Goal: Transaction & Acquisition: Purchase product/service

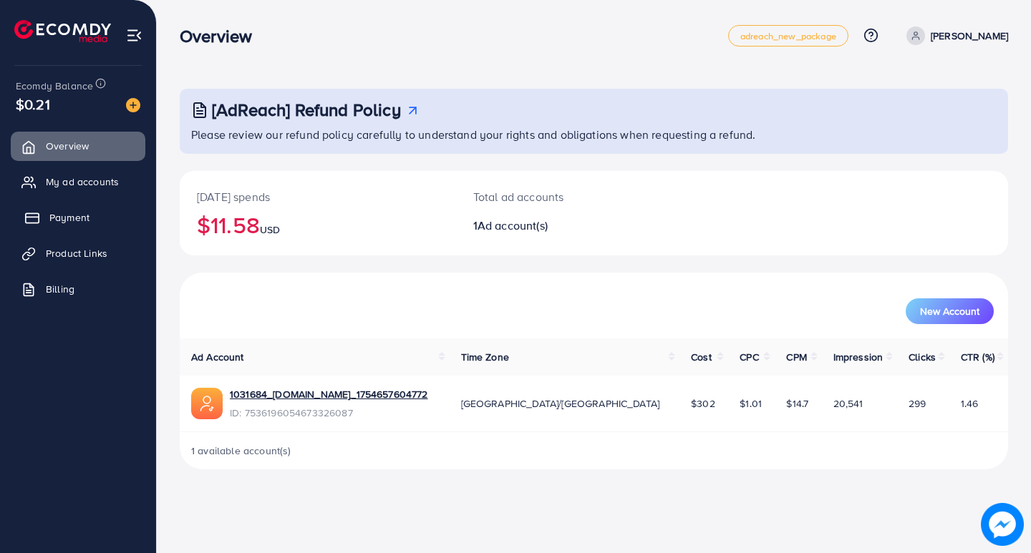
click at [66, 220] on span "Payment" at bounding box center [69, 217] width 40 height 14
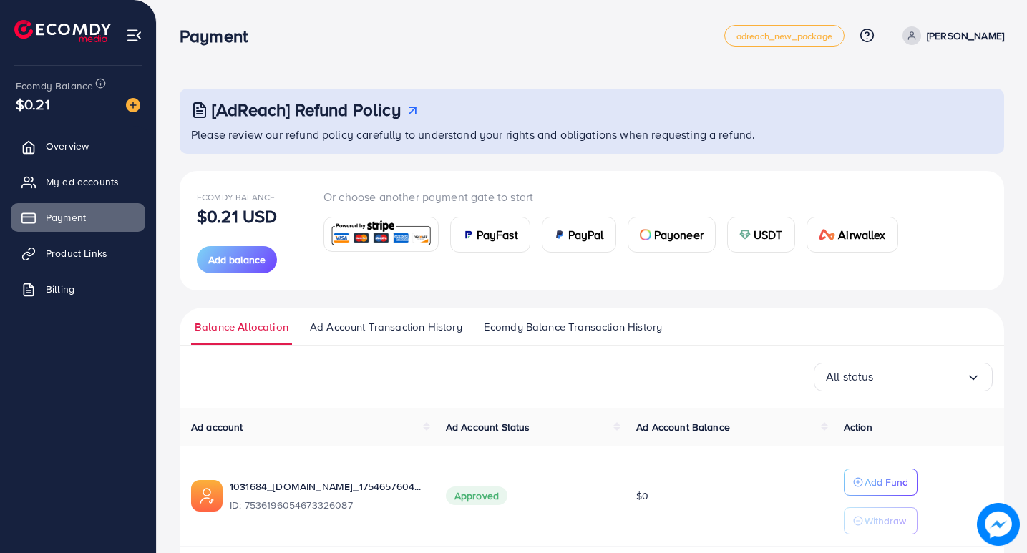
click at [761, 231] on span "USDT" at bounding box center [768, 234] width 29 height 17
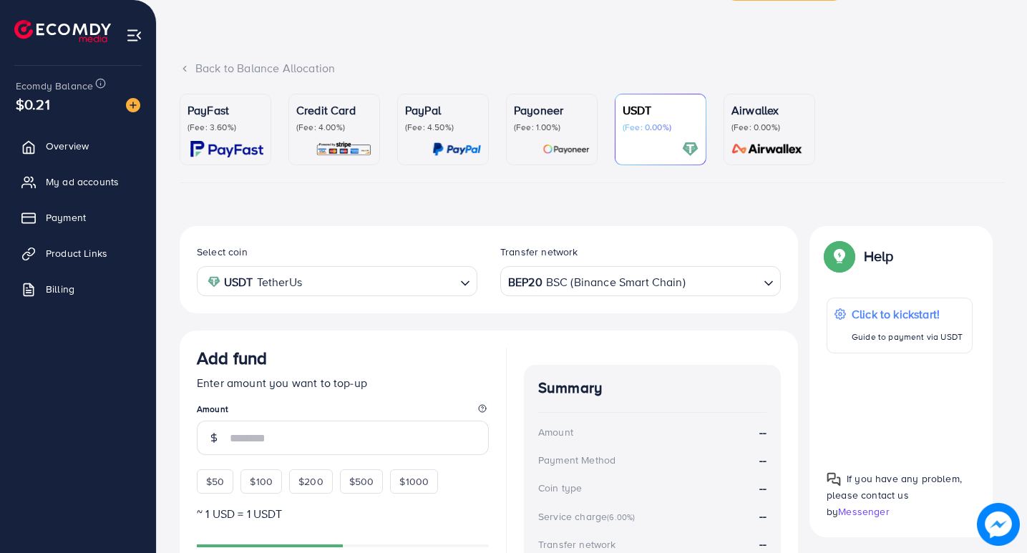
scroll to position [72, 0]
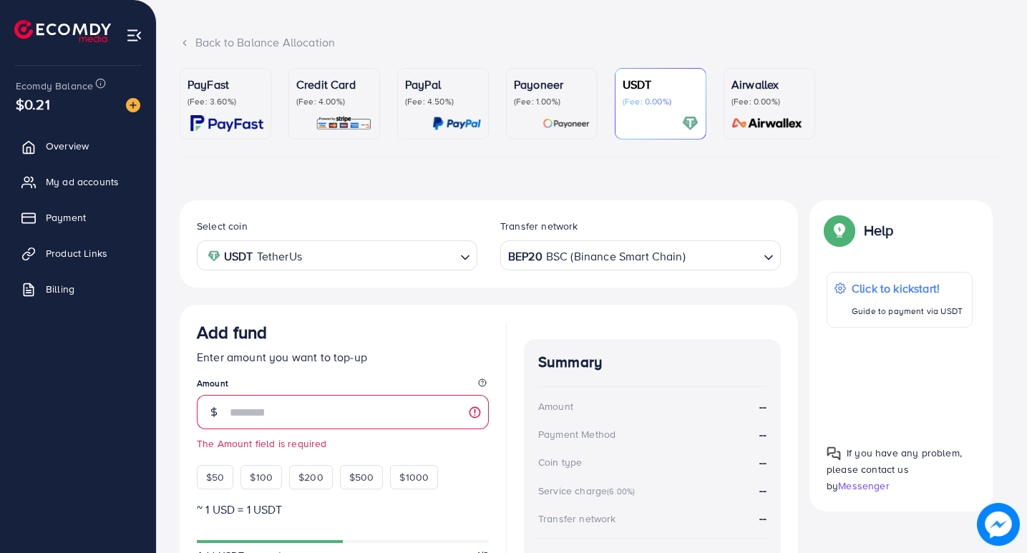
click at [604, 260] on div "BEP20 BSC (Binance Smart Chain)" at bounding box center [632, 254] width 254 height 25
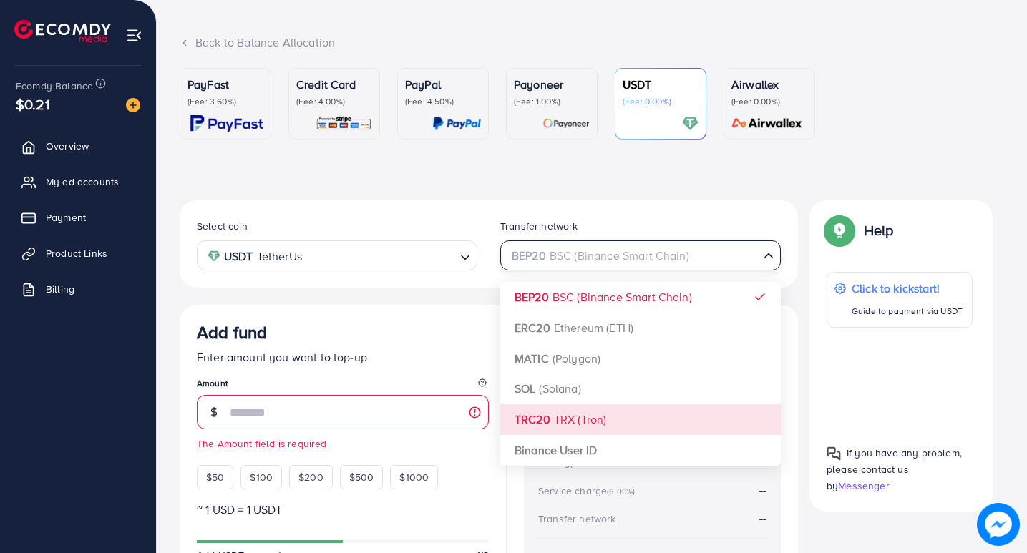
click at [568, 417] on div "Select coin USDT TetherUs Loading... Transfer network BEP20 BSC (Binance Smart …" at bounding box center [489, 436] width 619 height 473
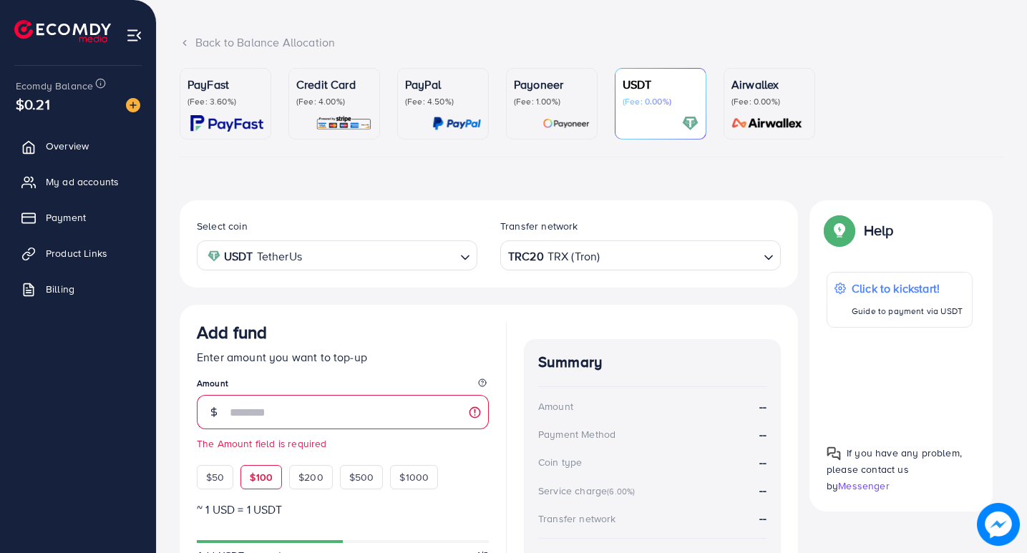
click at [256, 484] on span "$100" at bounding box center [261, 477] width 23 height 14
type input "***"
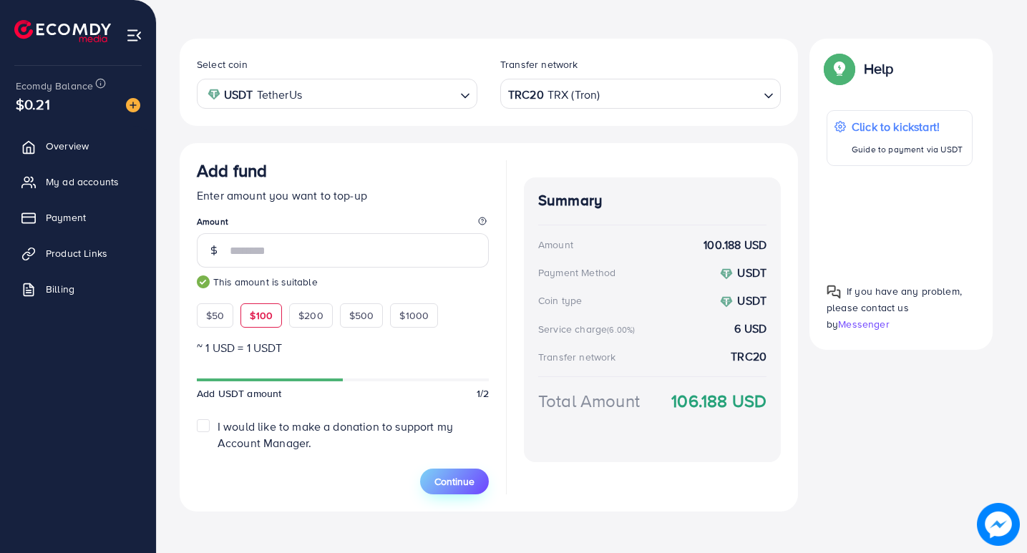
scroll to position [243, 0]
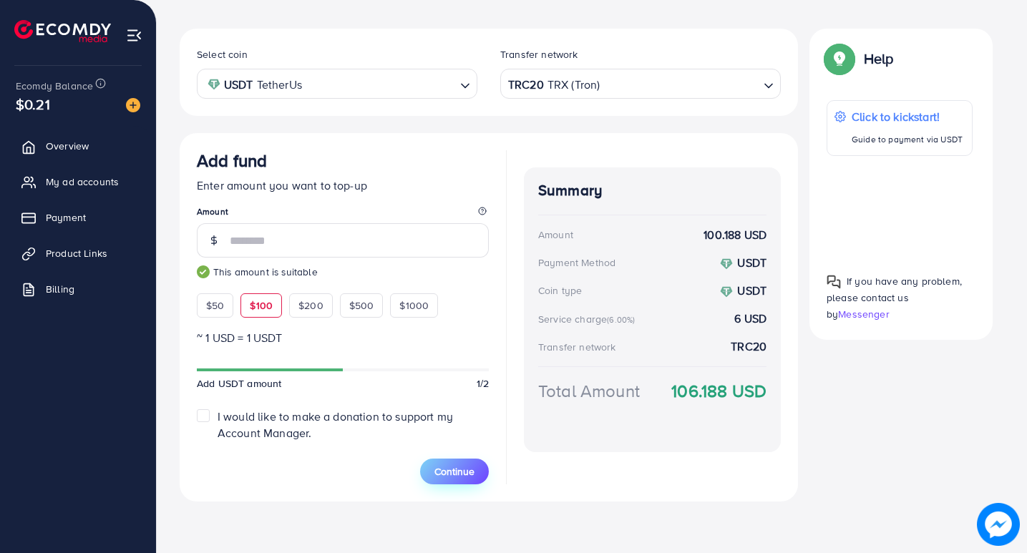
click at [460, 467] on span "Continue" at bounding box center [455, 472] width 40 height 14
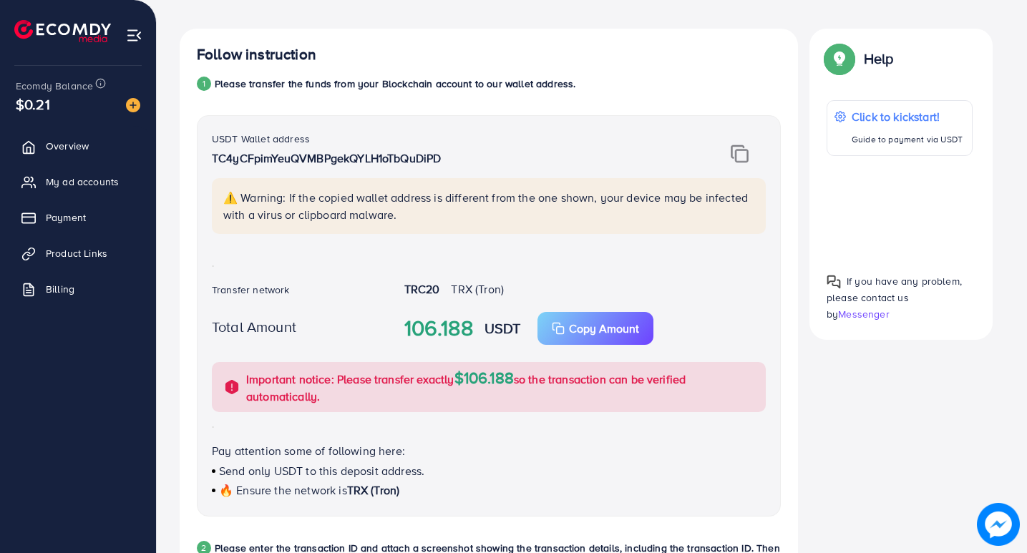
click at [734, 151] on img at bounding box center [740, 154] width 18 height 19
click at [744, 144] on div "USDT Wallet address TC4yCFpimYeuQVMBPgekQYLH1oTbQuDiPD ⚠️ Warning: If the copie…" at bounding box center [488, 190] width 577 height 121
click at [739, 148] on img at bounding box center [740, 154] width 18 height 19
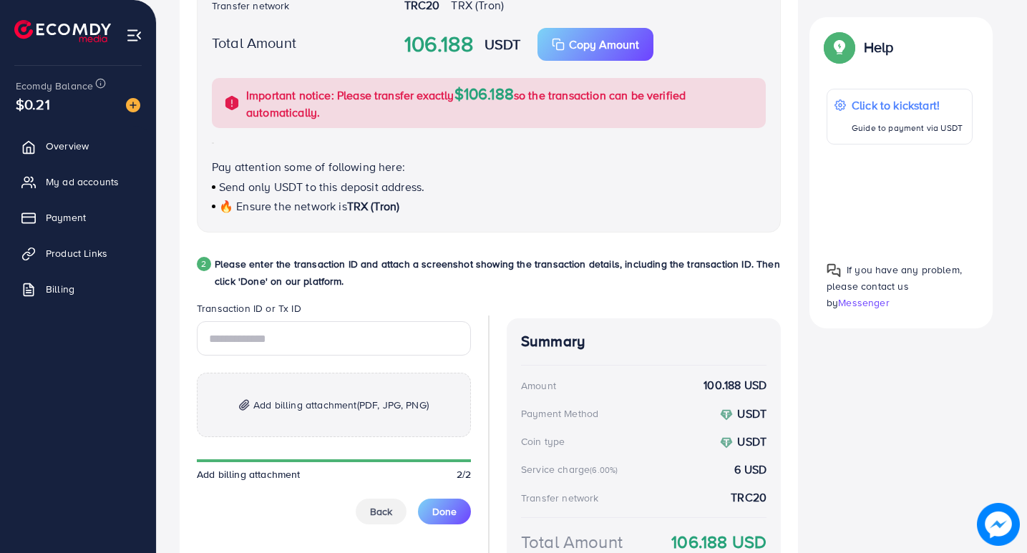
scroll to position [601, 0]
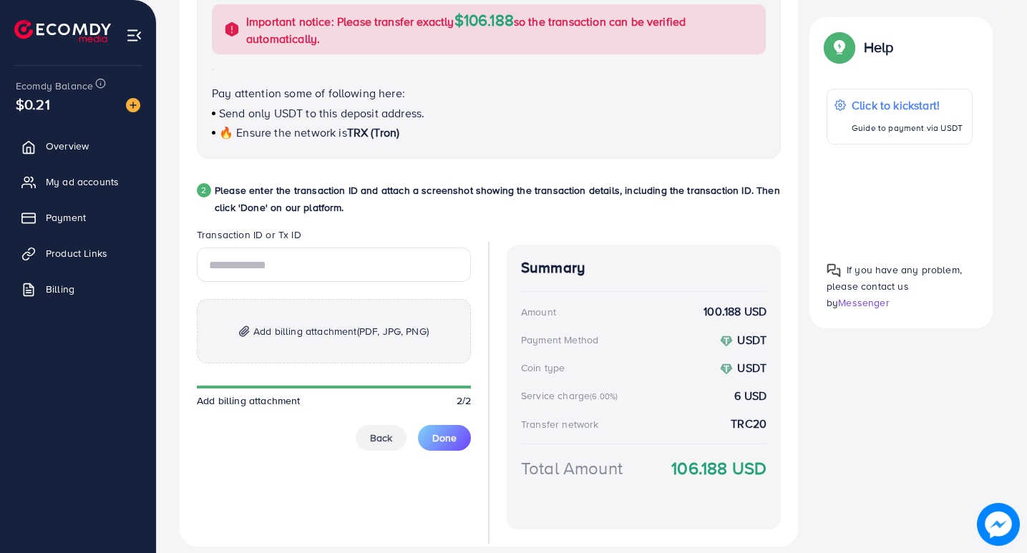
click at [273, 331] on span "Add billing attachment (PDF, JPG, PNG)" at bounding box center [340, 331] width 175 height 17
click at [268, 262] on input "text" at bounding box center [334, 265] width 274 height 34
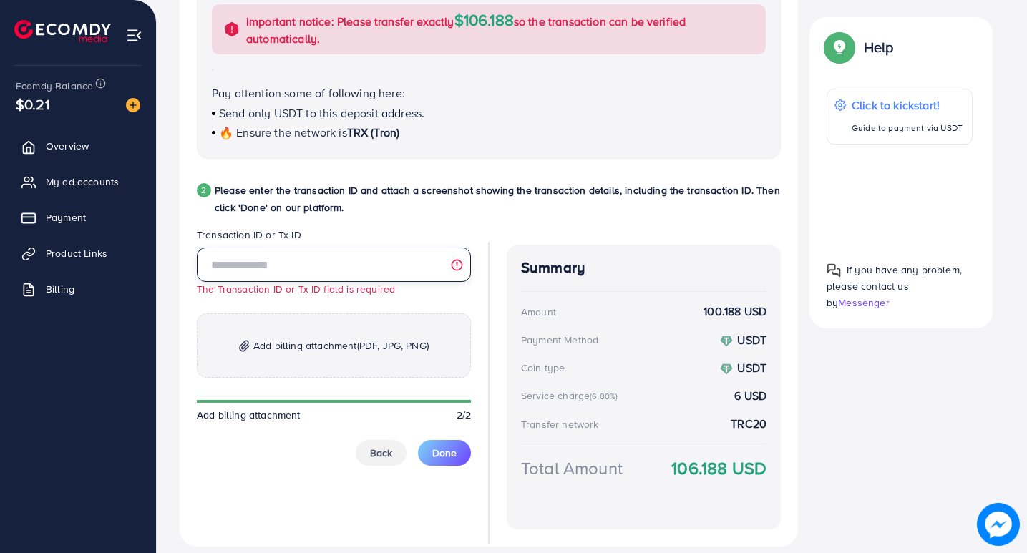
paste input "**********"
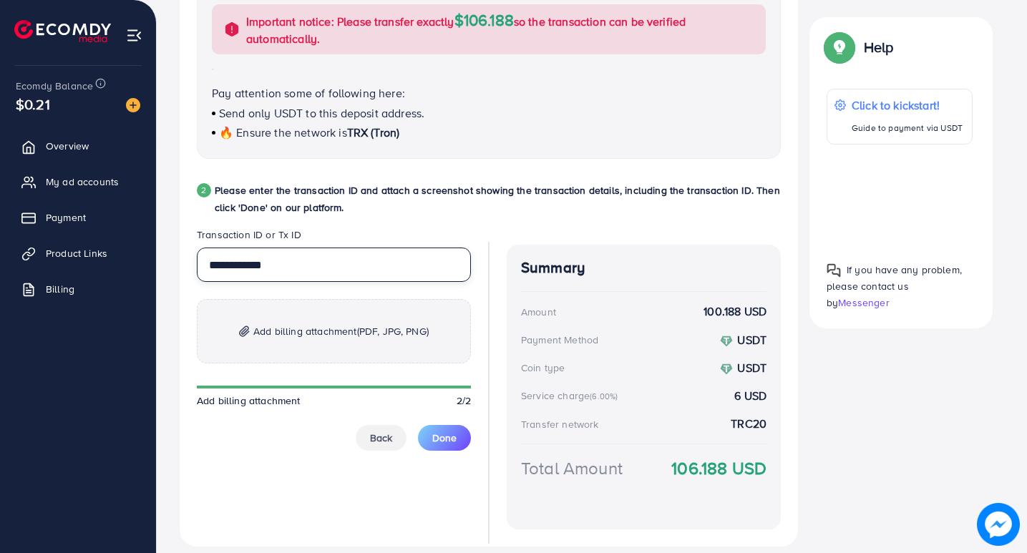
type input "**********"
click at [327, 331] on span "Add billing attachment (PDF, JPG, PNG)" at bounding box center [340, 331] width 175 height 17
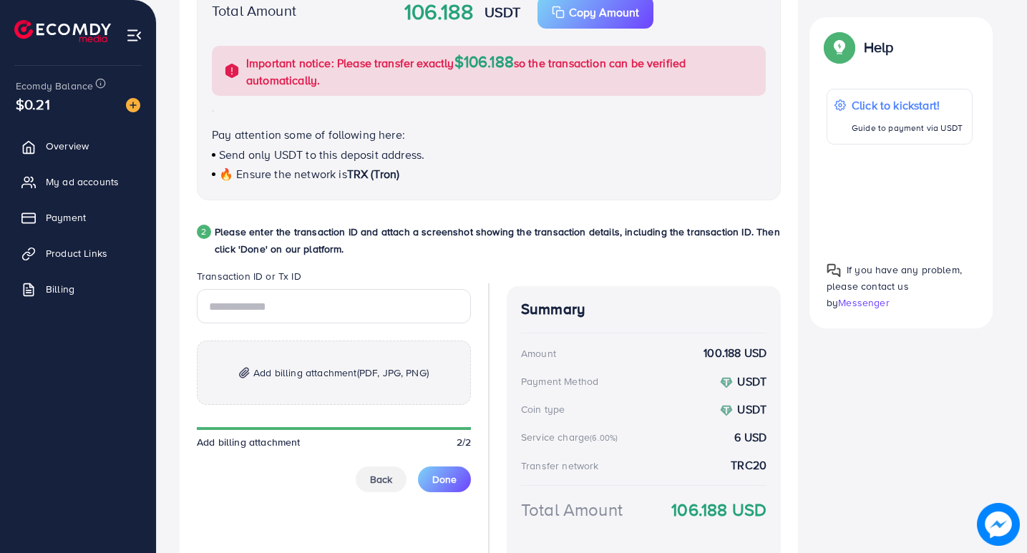
scroll to position [573, 0]
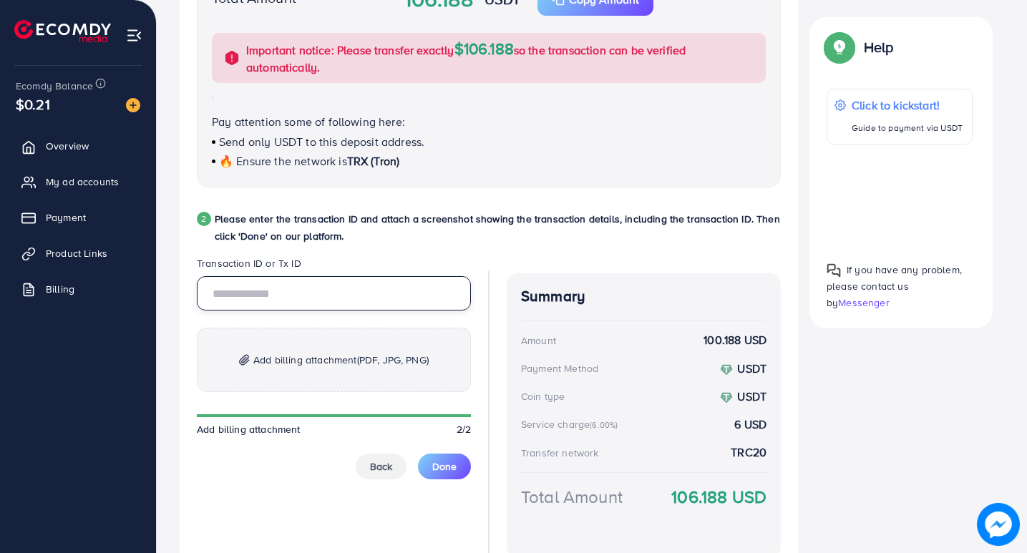
click at [223, 286] on input "text" at bounding box center [334, 293] width 274 height 34
type input "**********"
click at [344, 348] on p "Add billing attachment (PDF, JPG, PNG)" at bounding box center [334, 360] width 274 height 64
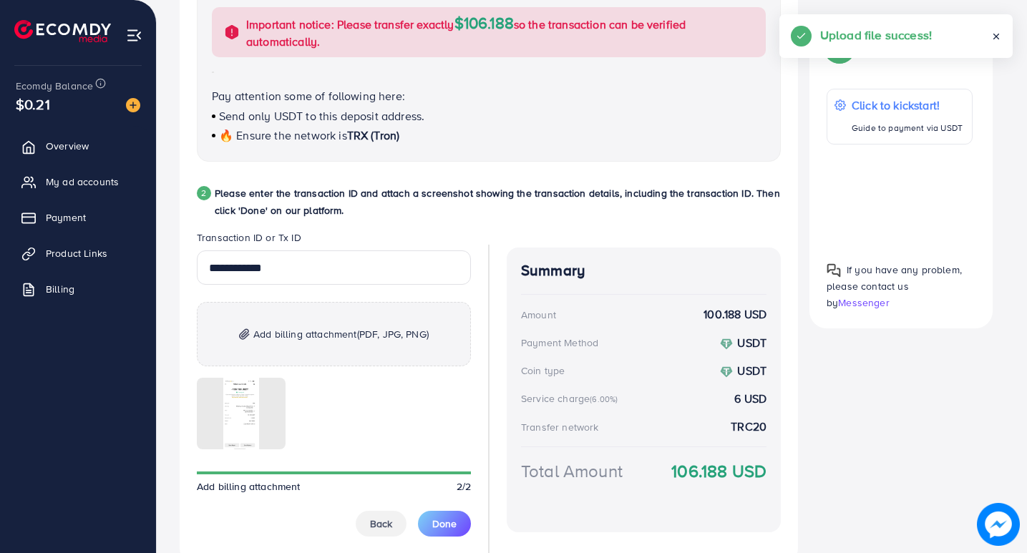
scroll to position [662, 0]
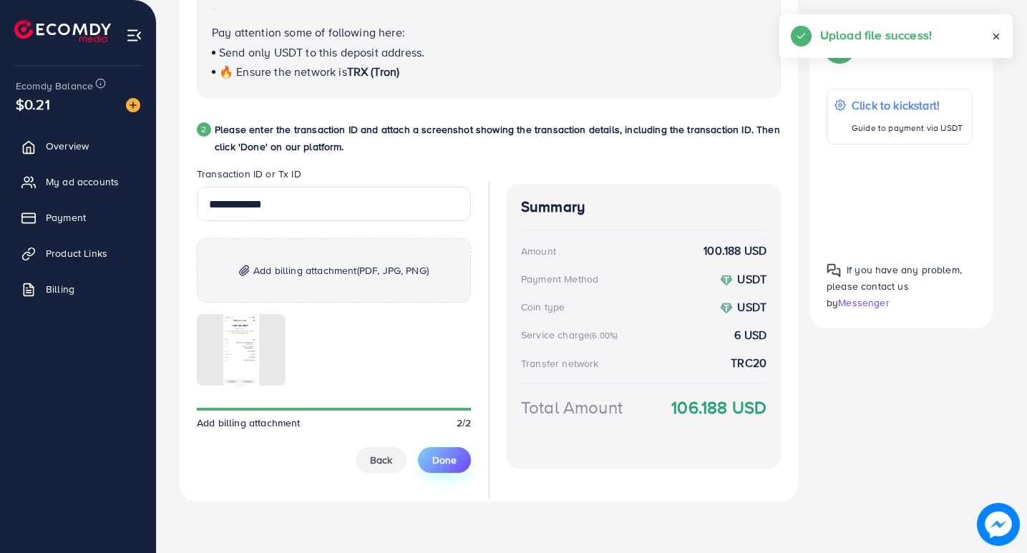
click at [446, 457] on span "Done" at bounding box center [444, 460] width 24 height 14
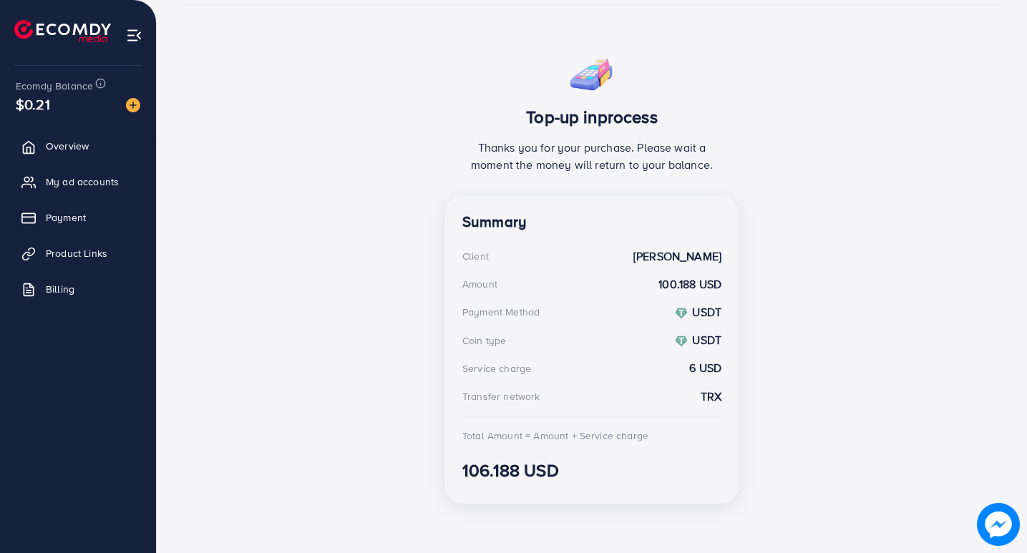
scroll to position [226, 0]
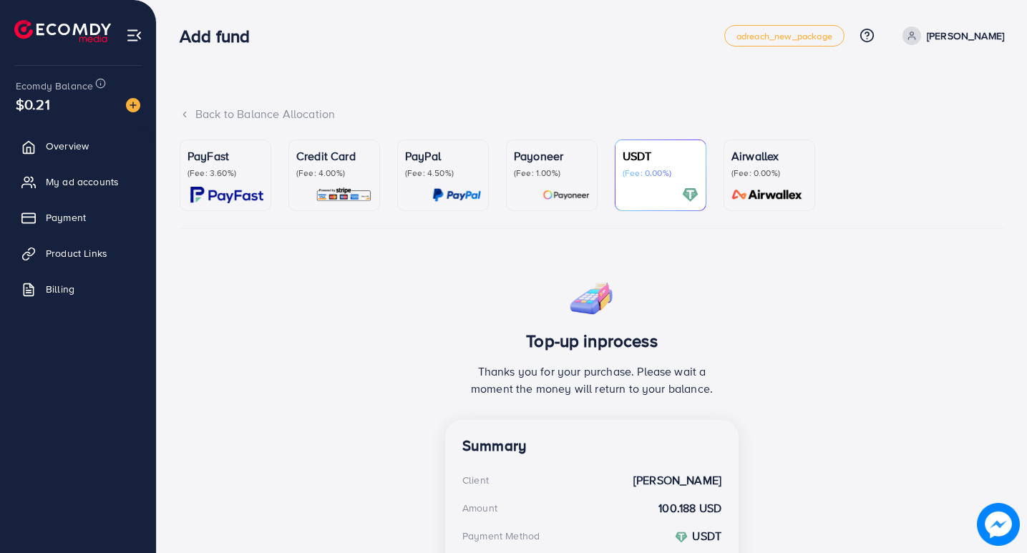
click at [991, 530] on img at bounding box center [998, 524] width 43 height 43
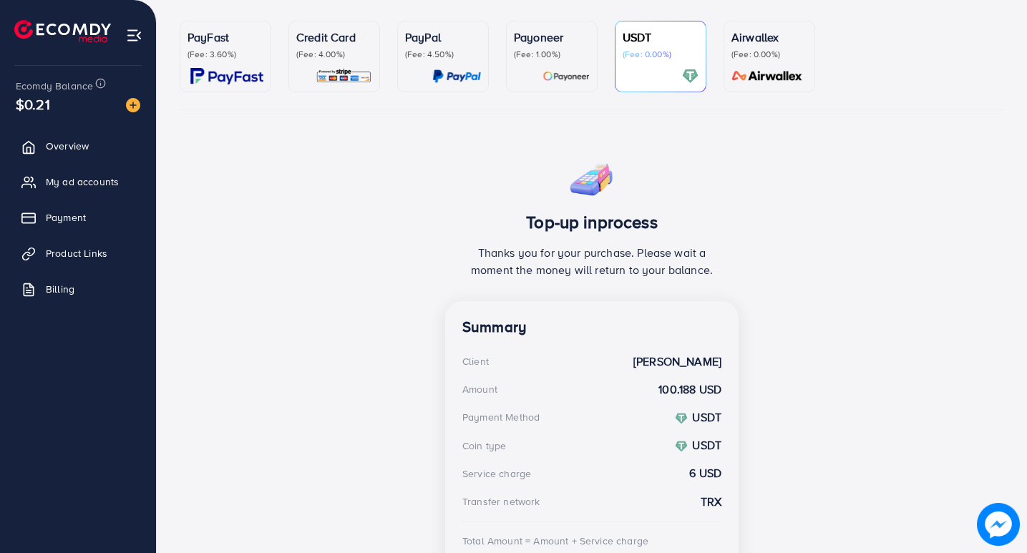
scroll to position [83, 0]
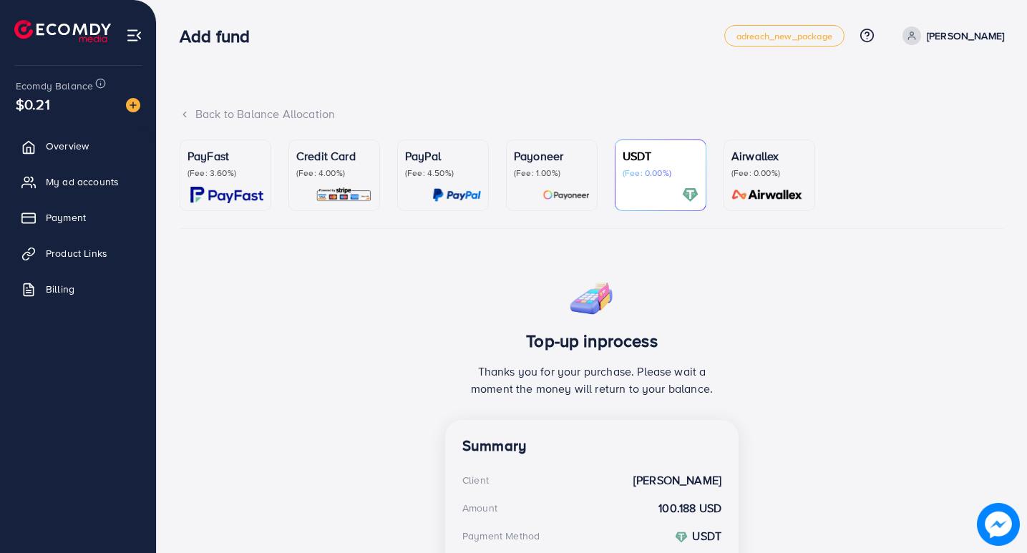
click at [222, 120] on div "Back to Balance Allocation" at bounding box center [592, 114] width 825 height 16
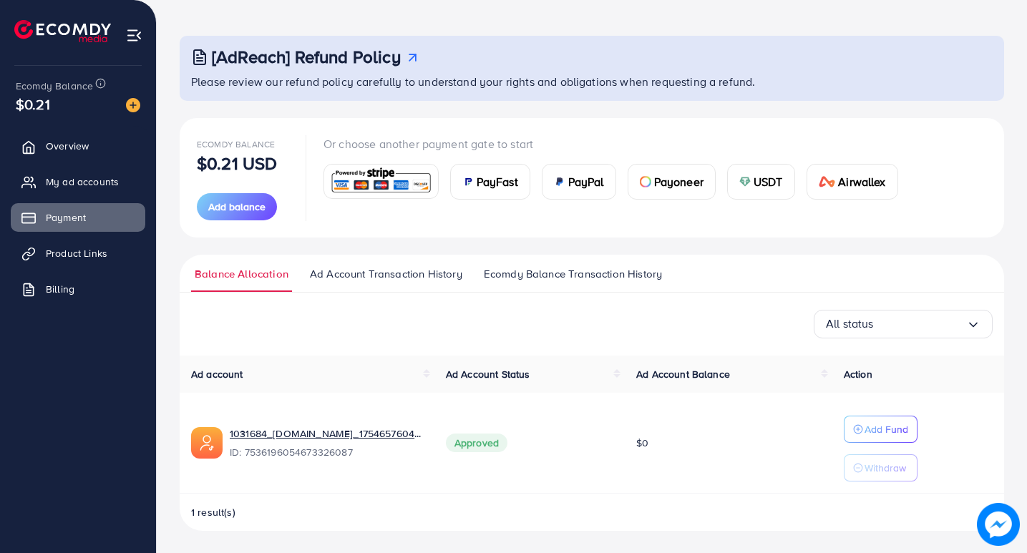
scroll to position [54, 0]
click at [752, 185] on div "USDT" at bounding box center [761, 181] width 67 height 34
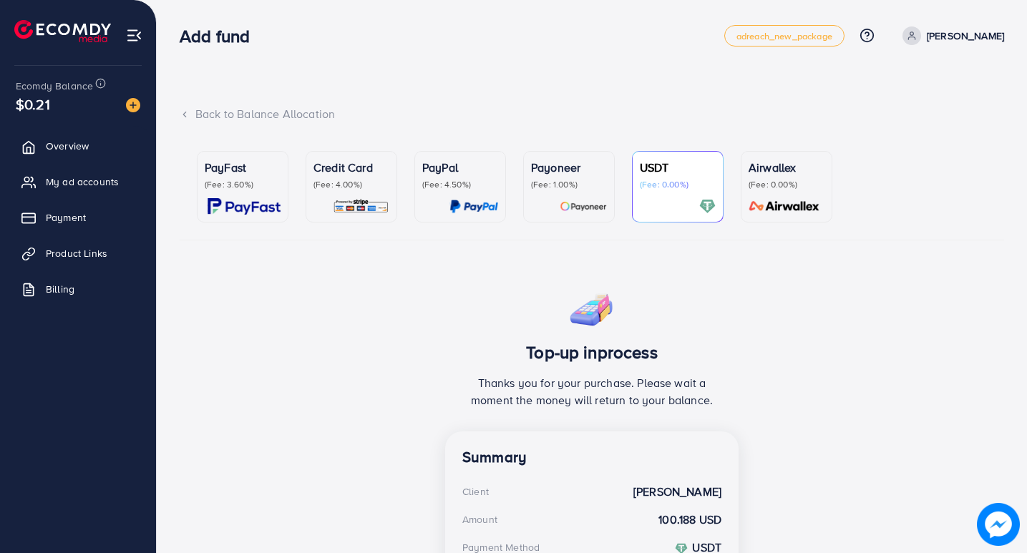
click at [135, 39] on img at bounding box center [134, 35] width 16 height 16
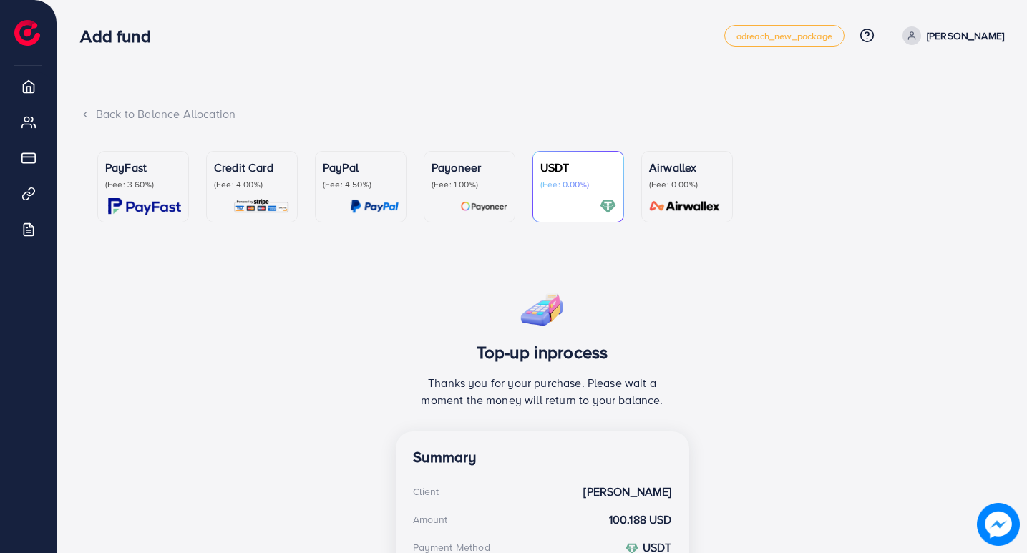
click at [147, 48] on div "Add fund adreach_new_package Help Center Contact Support Plans and Pricing Term…" at bounding box center [542, 36] width 924 height 40
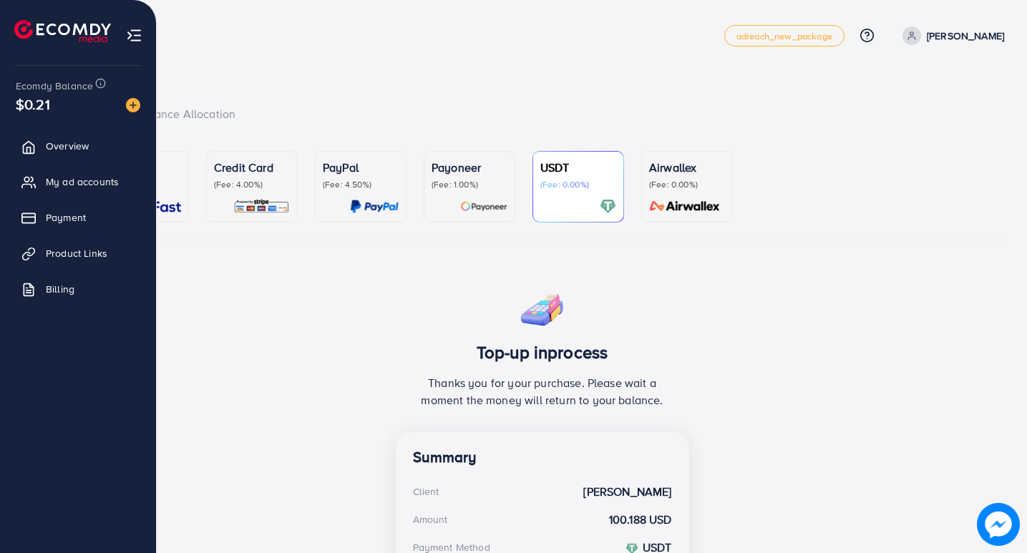
click at [53, 54] on li at bounding box center [68, 32] width 108 height 57
click at [48, 31] on img at bounding box center [62, 31] width 97 height 22
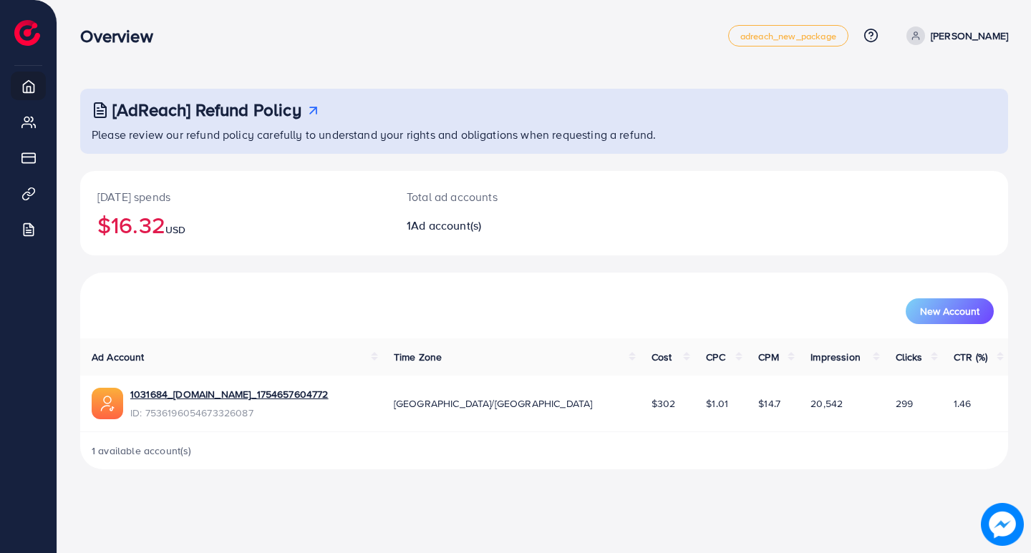
click at [255, 103] on h3 "[AdReach] Refund Policy" at bounding box center [206, 110] width 189 height 21
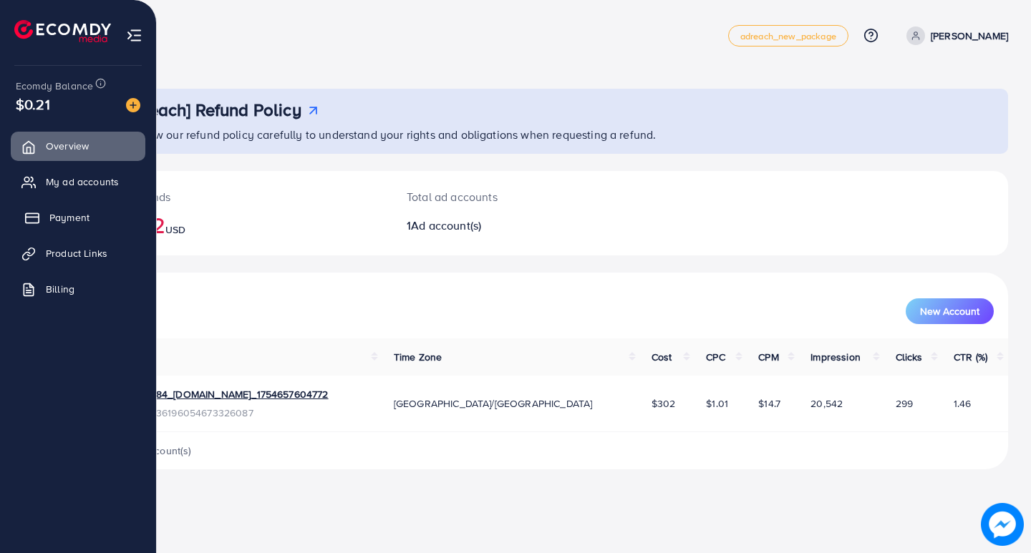
click at [76, 227] on link "Payment" at bounding box center [78, 217] width 135 height 29
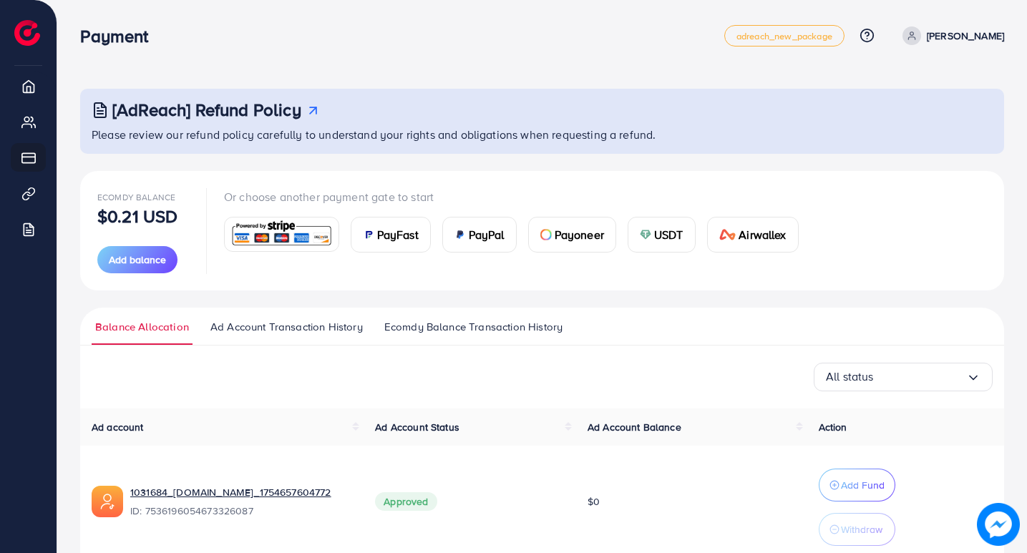
click at [653, 231] on div "USDT" at bounding box center [662, 235] width 67 height 34
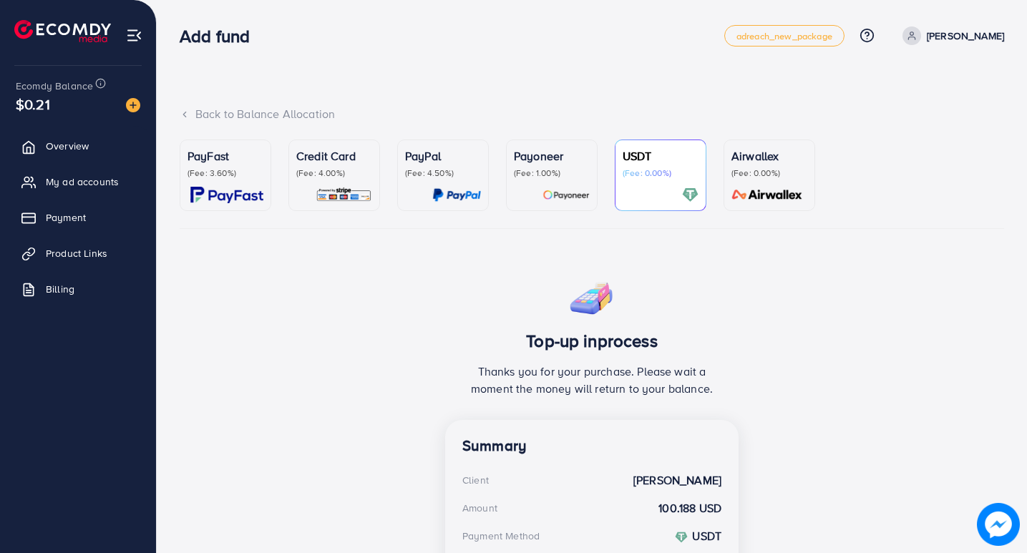
click at [927, 42] on p "[PERSON_NAME]" at bounding box center [965, 35] width 77 height 17
click at [879, 196] on ul "PayFast (Fee: 3.60%) Credit Card (Fee: 4.00%) PayPal (Fee: 4.50%) Payoneer (Fee…" at bounding box center [592, 184] width 825 height 89
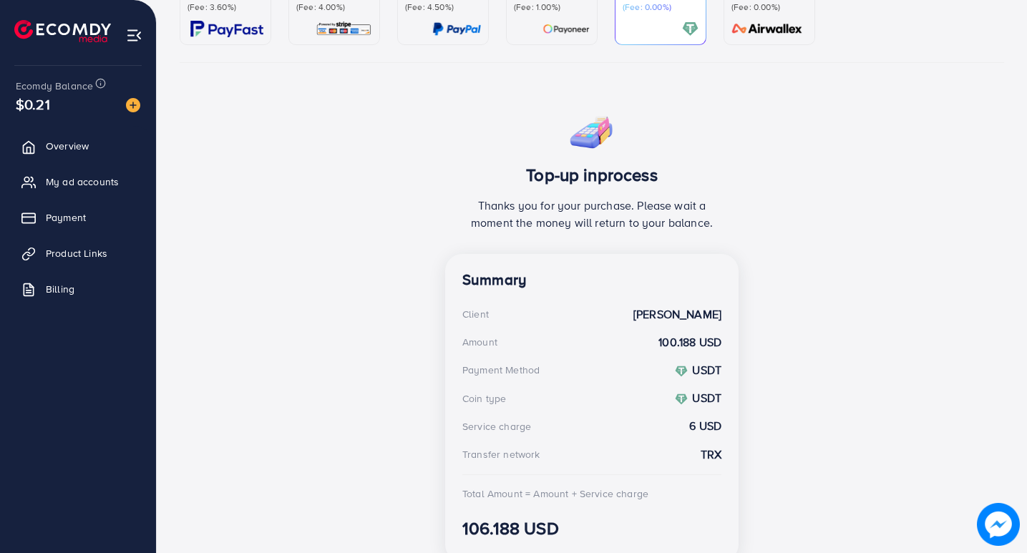
scroll to position [215, 0]
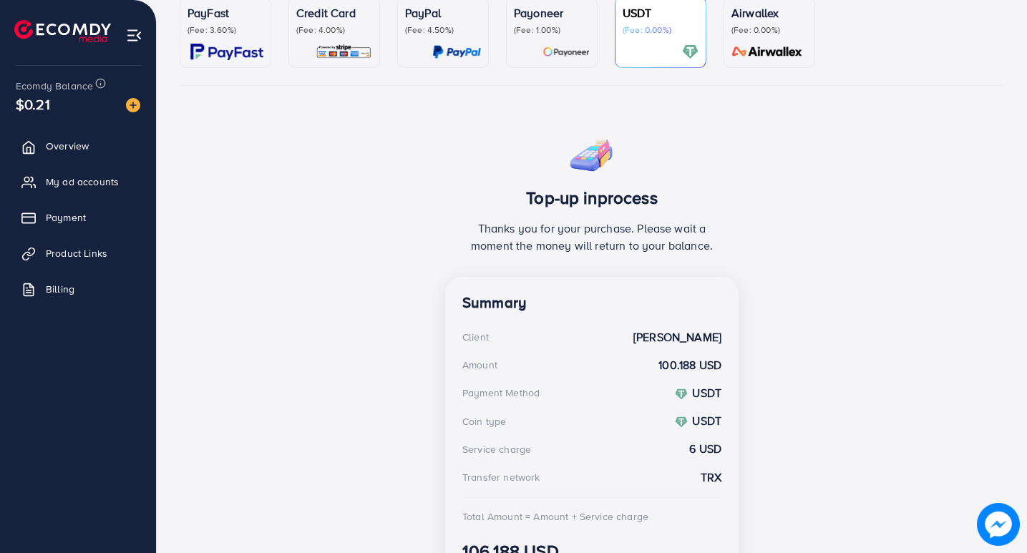
scroll to position [226, 0]
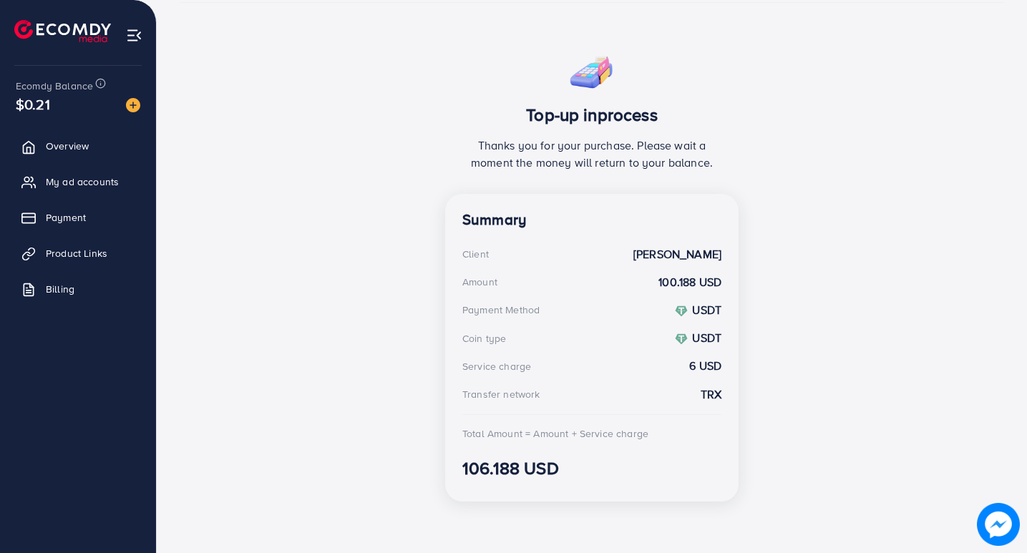
click at [998, 531] on img at bounding box center [998, 524] width 43 height 43
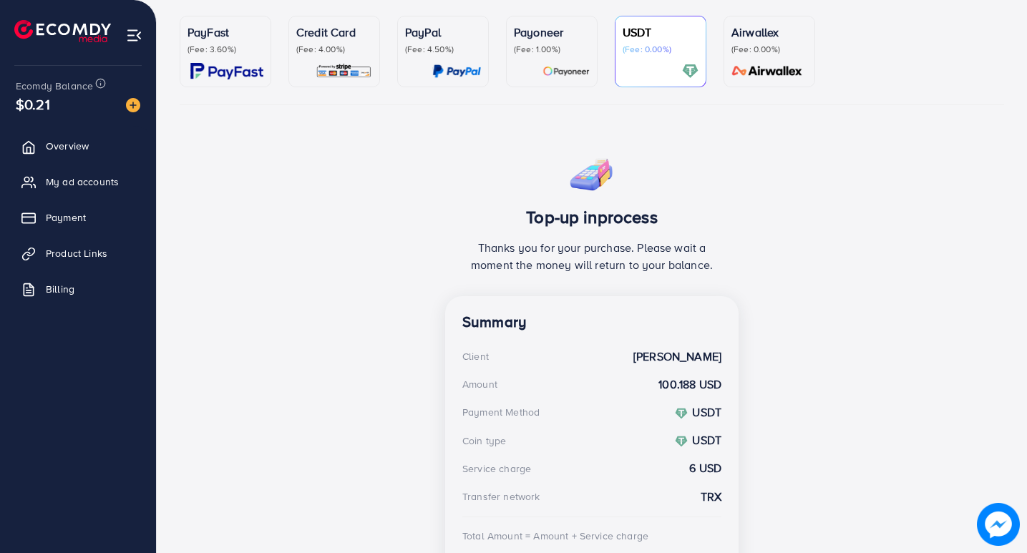
scroll to position [0, 0]
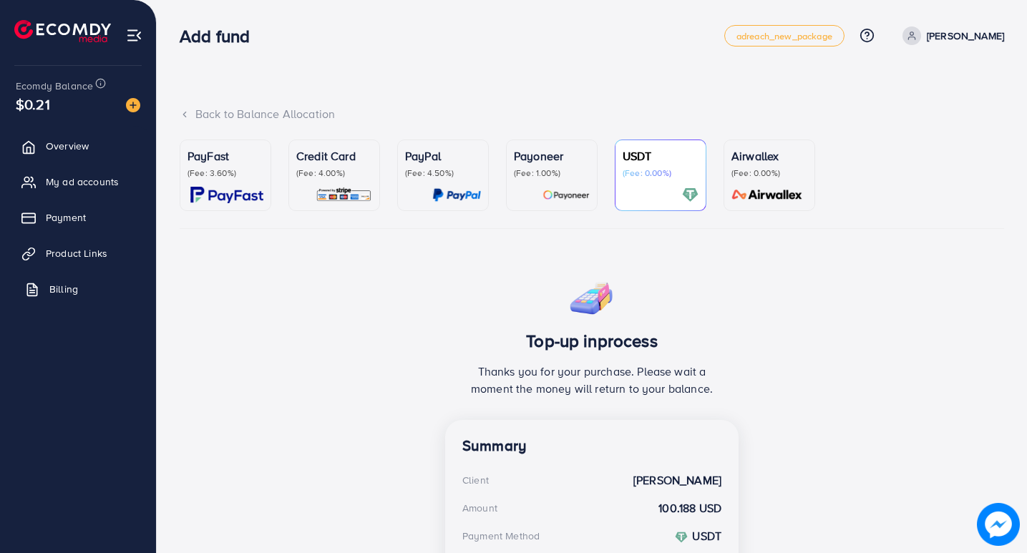
click at [82, 282] on link "Billing" at bounding box center [78, 289] width 135 height 29
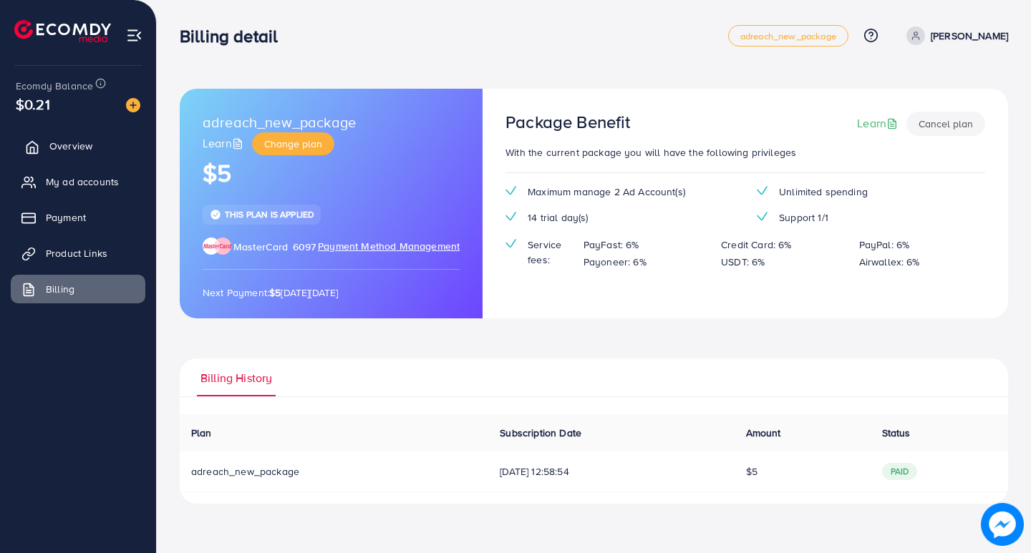
click at [75, 148] on span "Overview" at bounding box center [70, 146] width 43 height 14
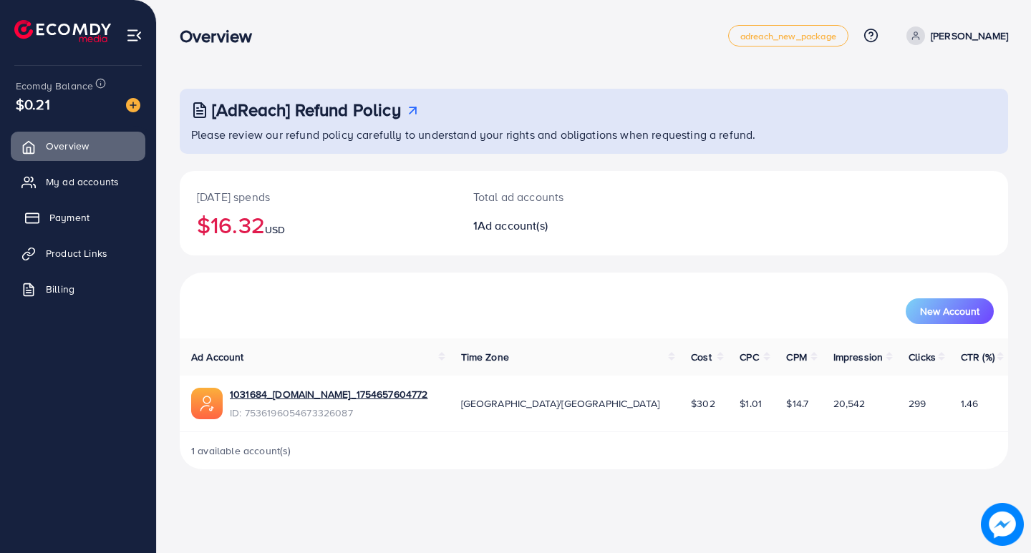
click at [77, 208] on link "Payment" at bounding box center [78, 217] width 135 height 29
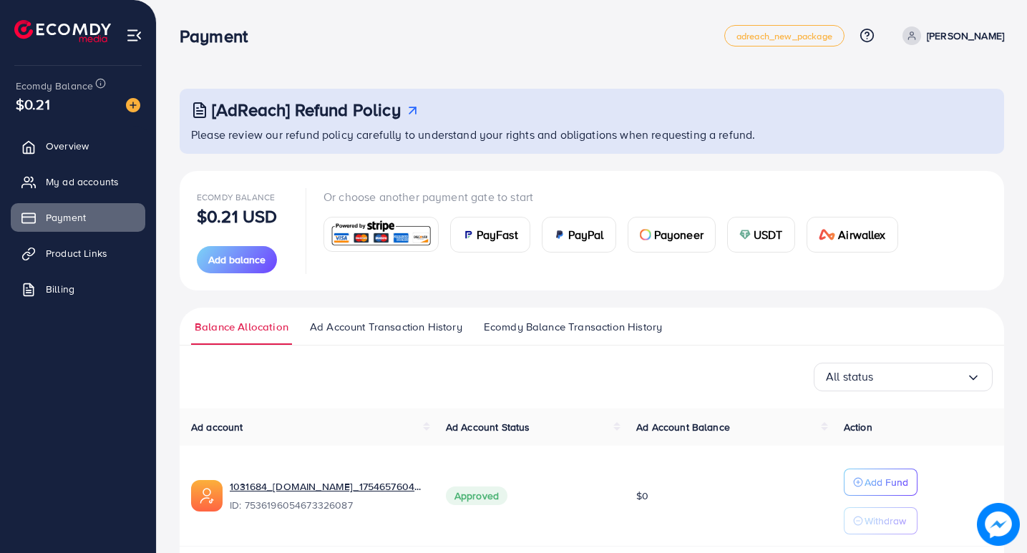
click at [745, 243] on div "USDT" at bounding box center [761, 235] width 67 height 34
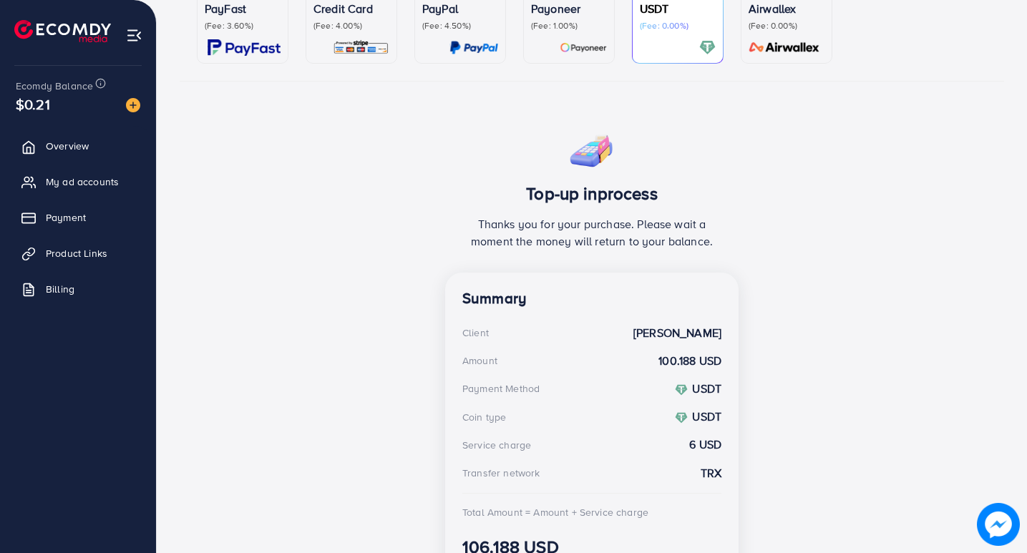
scroll to position [238, 0]
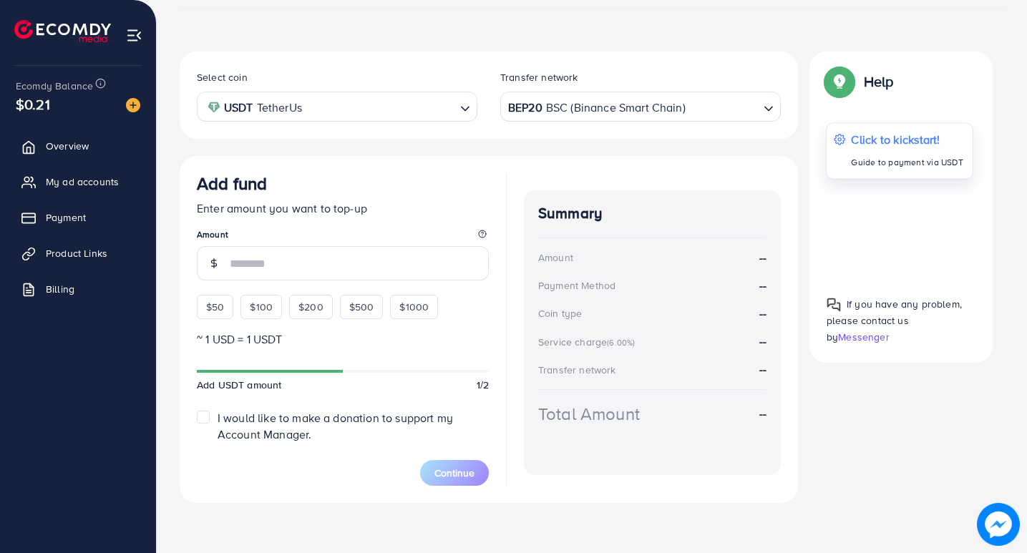
scroll to position [222, 0]
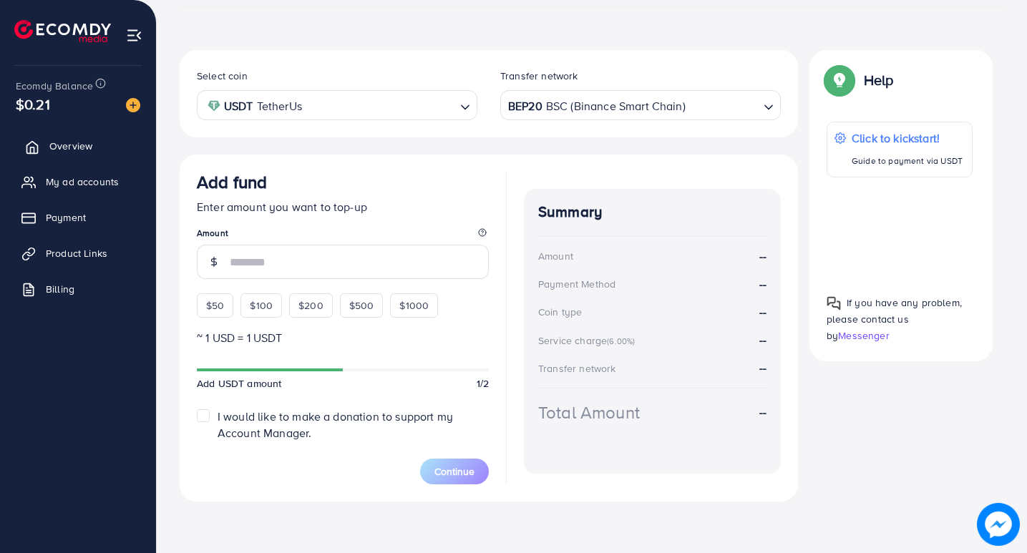
click at [81, 144] on span "Overview" at bounding box center [70, 146] width 43 height 14
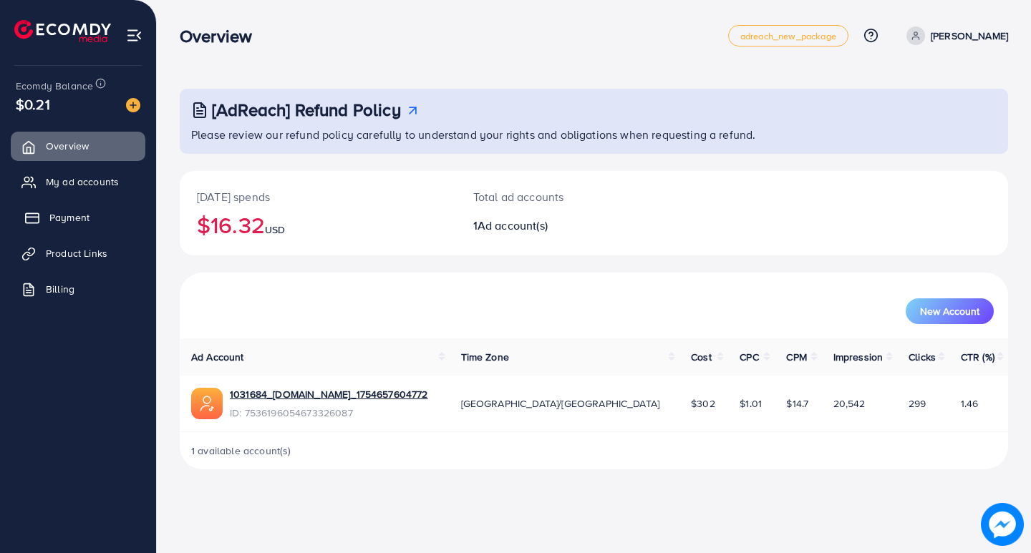
click at [93, 223] on link "Payment" at bounding box center [78, 217] width 135 height 29
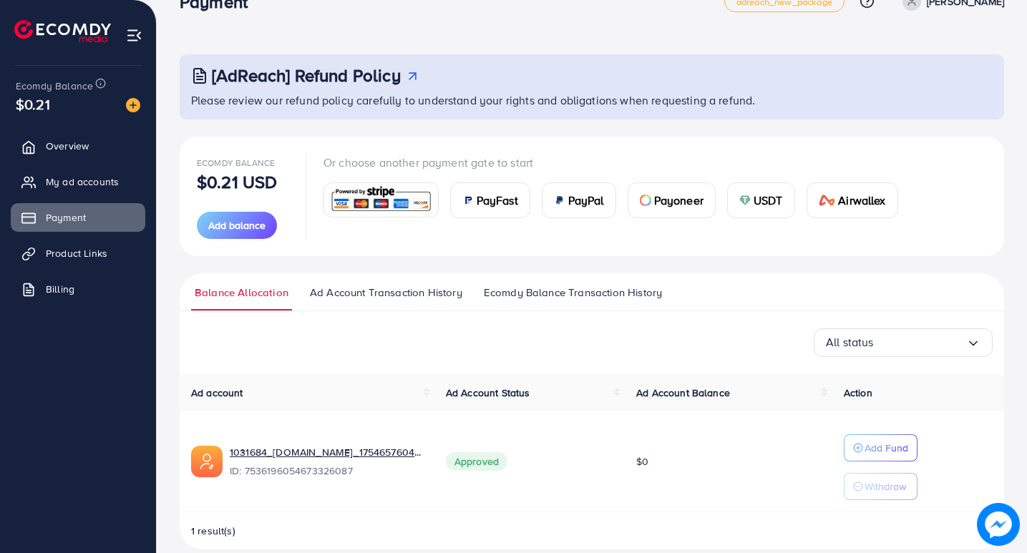
scroll to position [54, 0]
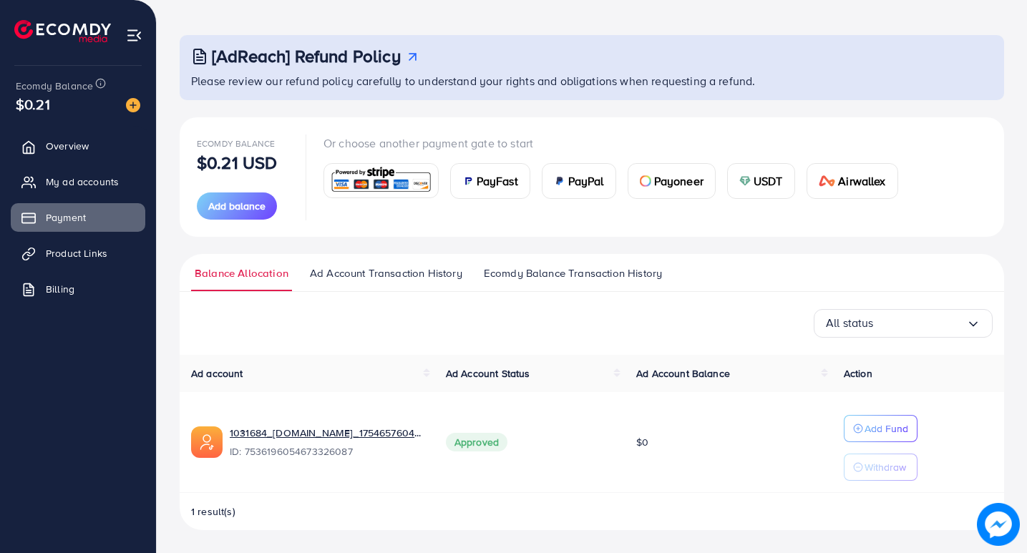
click at [751, 183] on img at bounding box center [744, 180] width 11 height 11
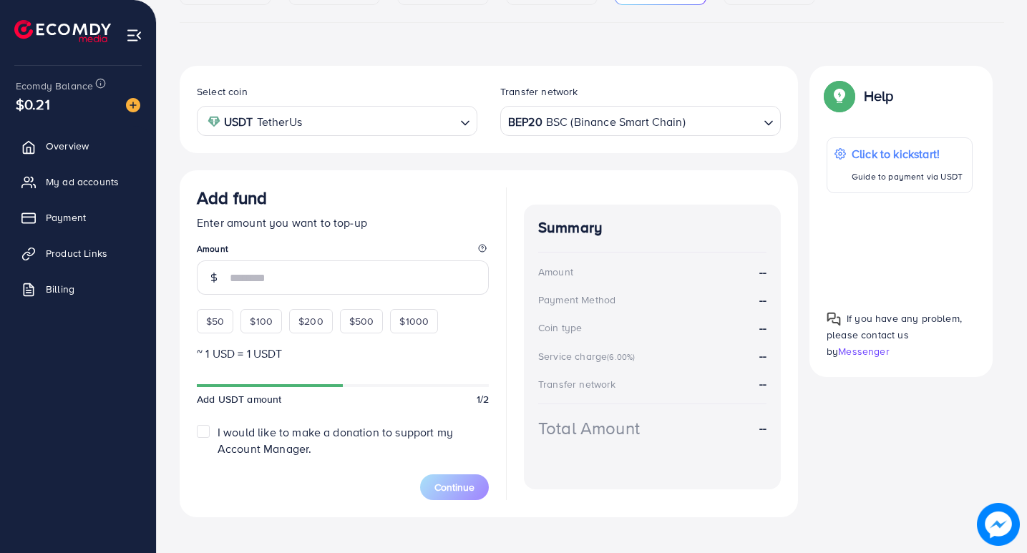
scroll to position [222, 0]
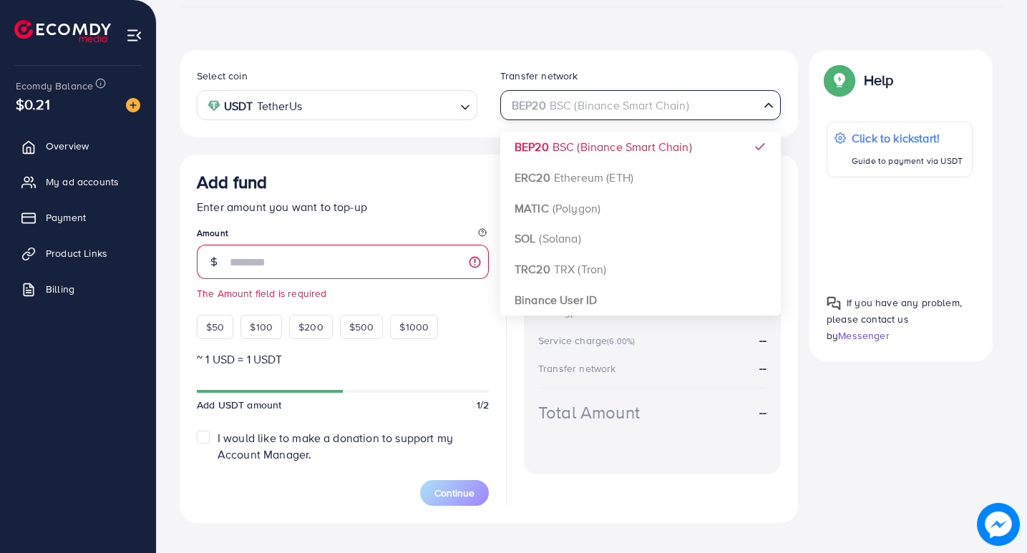
click at [624, 106] on div "BEP20 BSC (Binance Smart Chain)" at bounding box center [632, 104] width 254 height 25
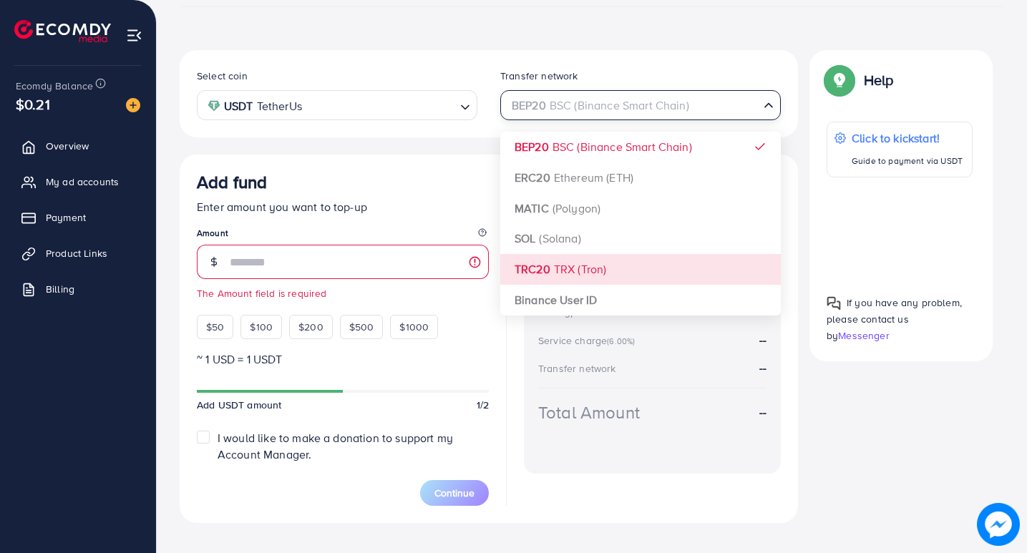
click at [591, 258] on div "Select coin USDT TetherUs Loading... Transfer network BEP20 BSC (Binance Smart …" at bounding box center [489, 286] width 619 height 473
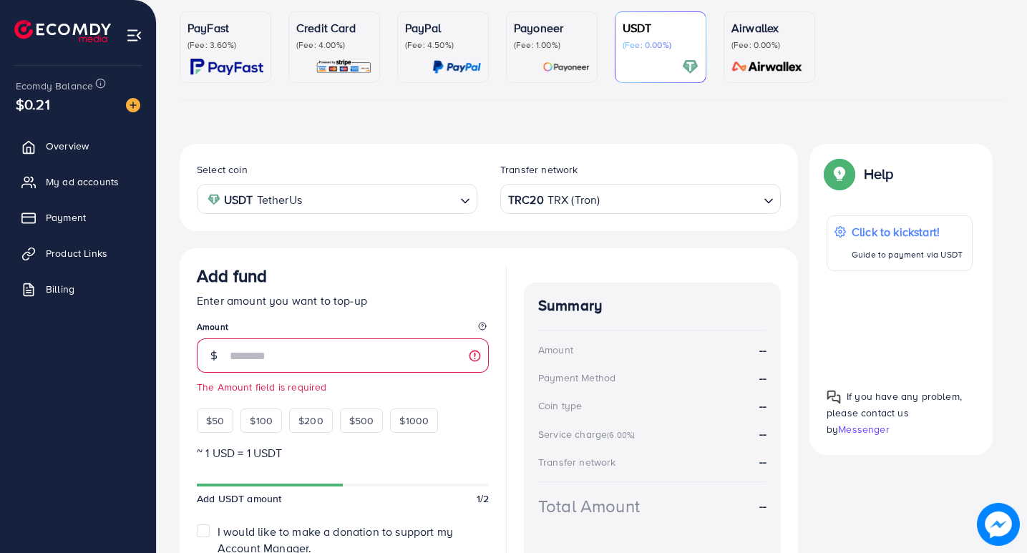
scroll to position [243, 0]
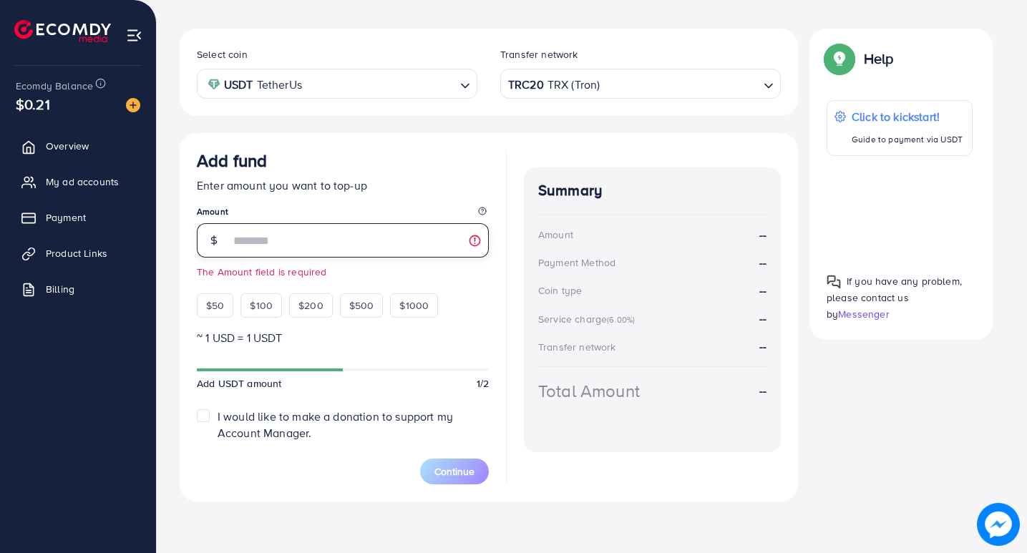
click at [268, 248] on input "number" at bounding box center [359, 240] width 259 height 34
click at [218, 421] on label "I would like to make a donation to support my Account Manager." at bounding box center [353, 425] width 271 height 33
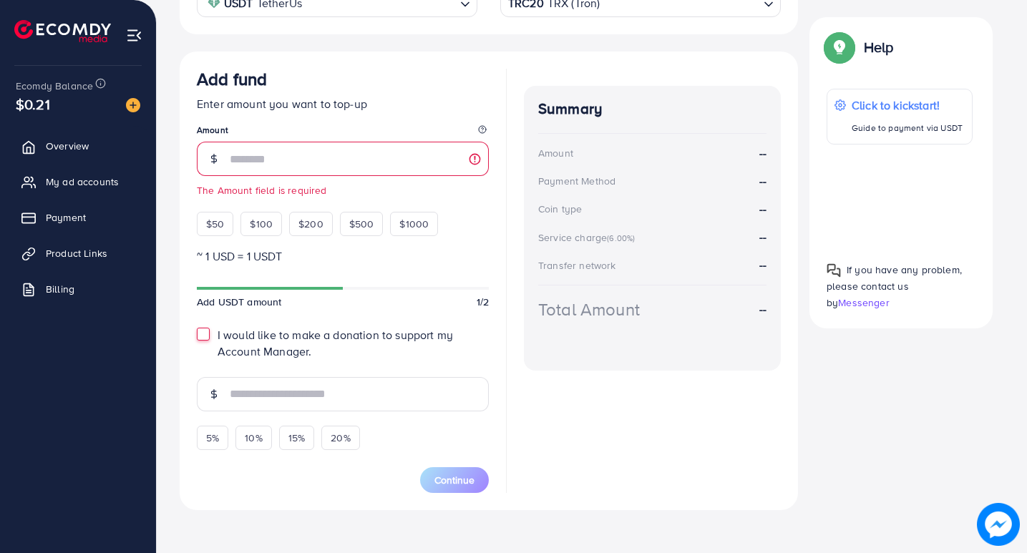
scroll to position [334, 0]
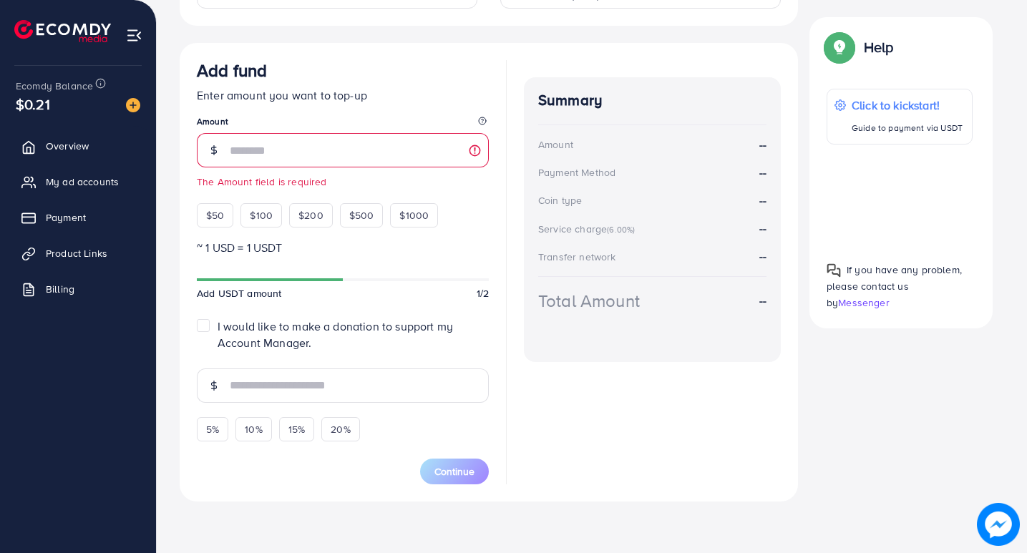
click at [218, 330] on label "I would like to make a donation to support my Account Manager." at bounding box center [353, 335] width 271 height 33
type input "*"
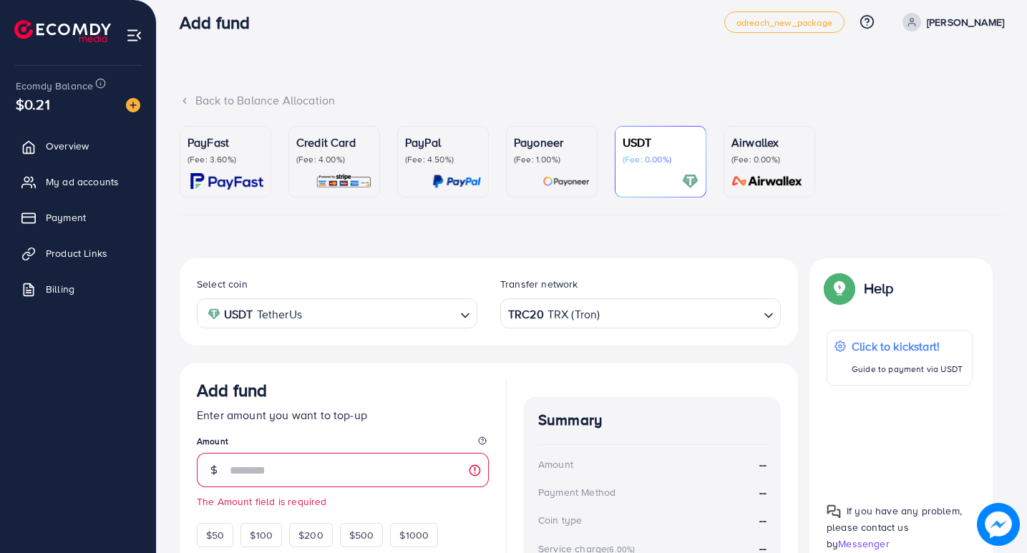
scroll to position [0, 0]
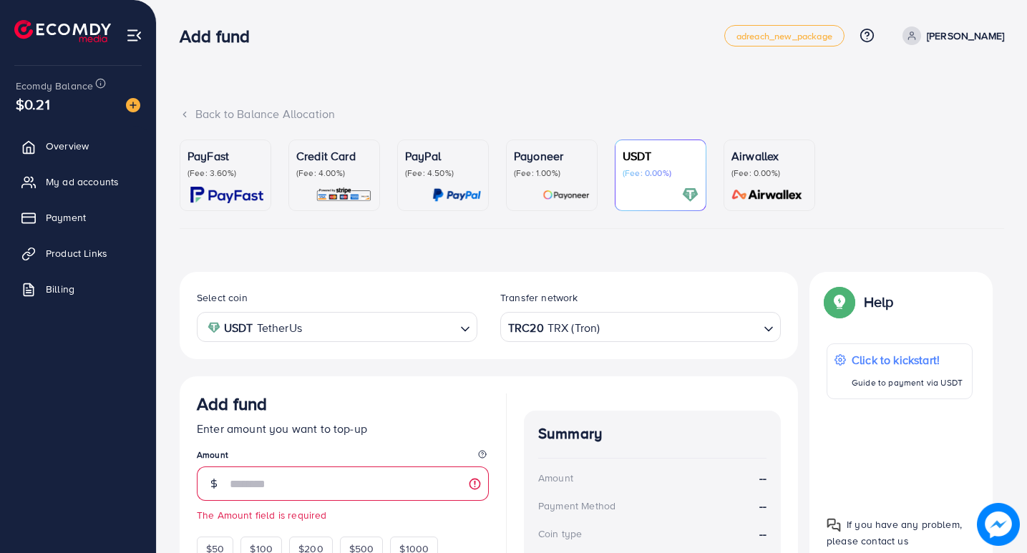
click at [515, 367] on div "Select coin USDT TetherUs Loading... Transfer network TRC20 TRX (Tron) Loading.…" at bounding box center [489, 508] width 619 height 473
click at [906, 37] on span at bounding box center [912, 35] width 19 height 19
click at [714, 60] on nav "Add fund adreach_new_package Help Center Contact Support Plans and Pricing Term…" at bounding box center [592, 35] width 825 height 51
click at [936, 29] on p "[PERSON_NAME]" at bounding box center [965, 35] width 77 height 17
click at [901, 77] on span "Profile" at bounding box center [915, 85] width 33 height 17
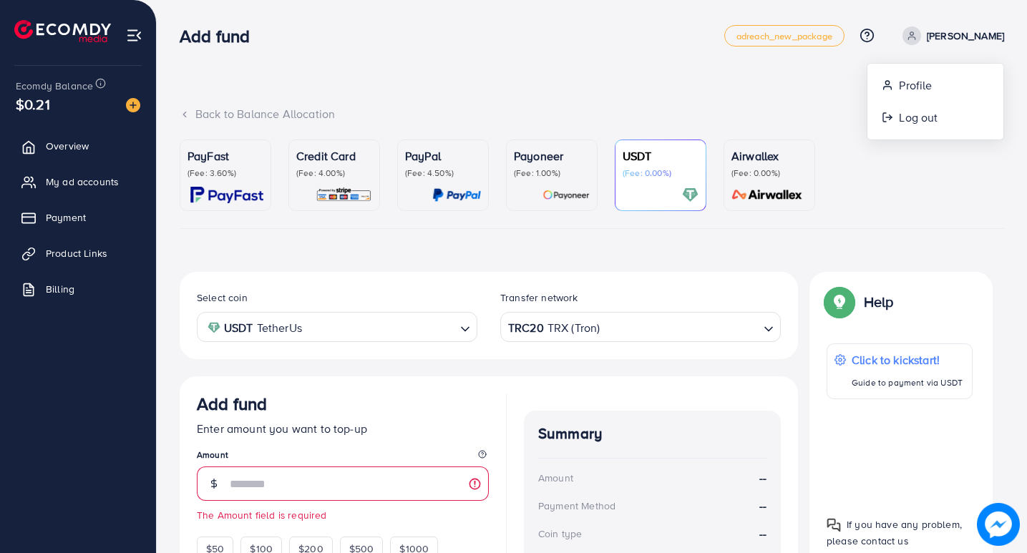
select select "**********"
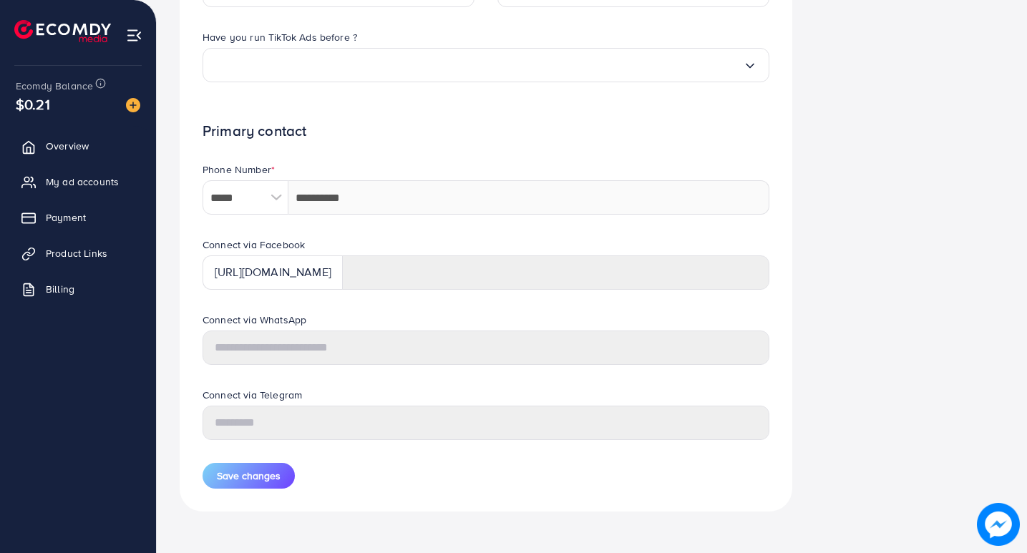
scroll to position [577, 0]
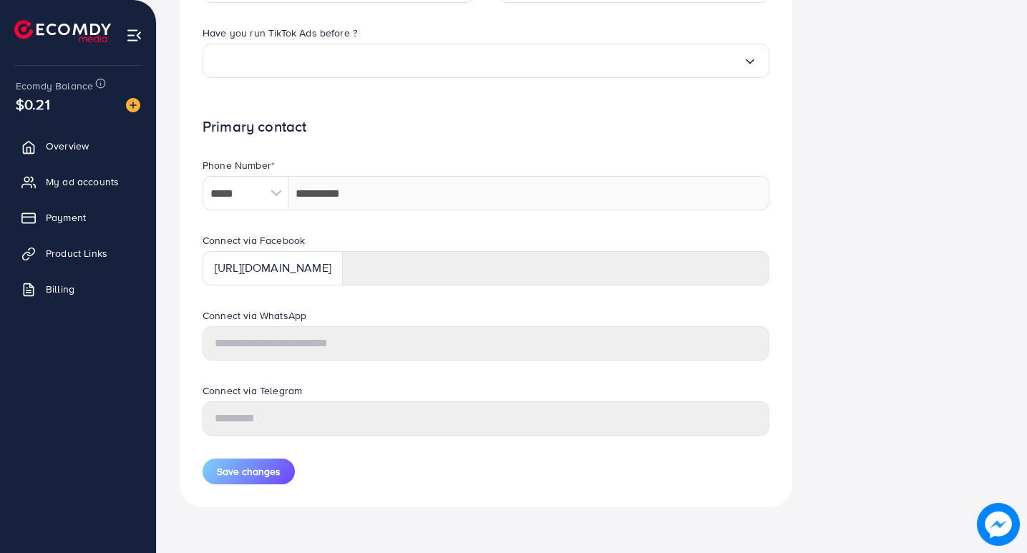
click at [343, 263] on div "[URL][DOMAIN_NAME]" at bounding box center [273, 268] width 140 height 34
click at [343, 267] on div "[URL][DOMAIN_NAME]" at bounding box center [273, 268] width 140 height 34
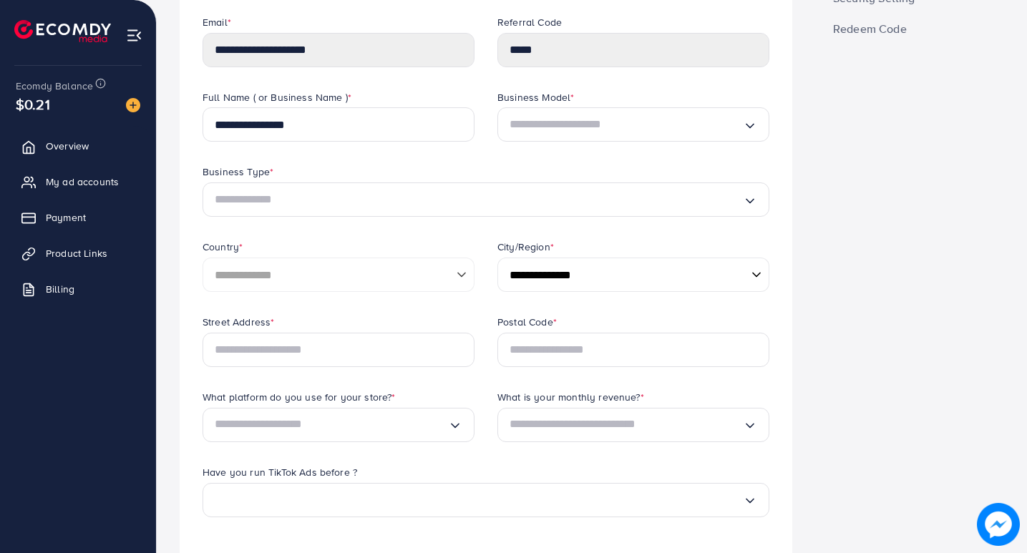
scroll to position [0, 0]
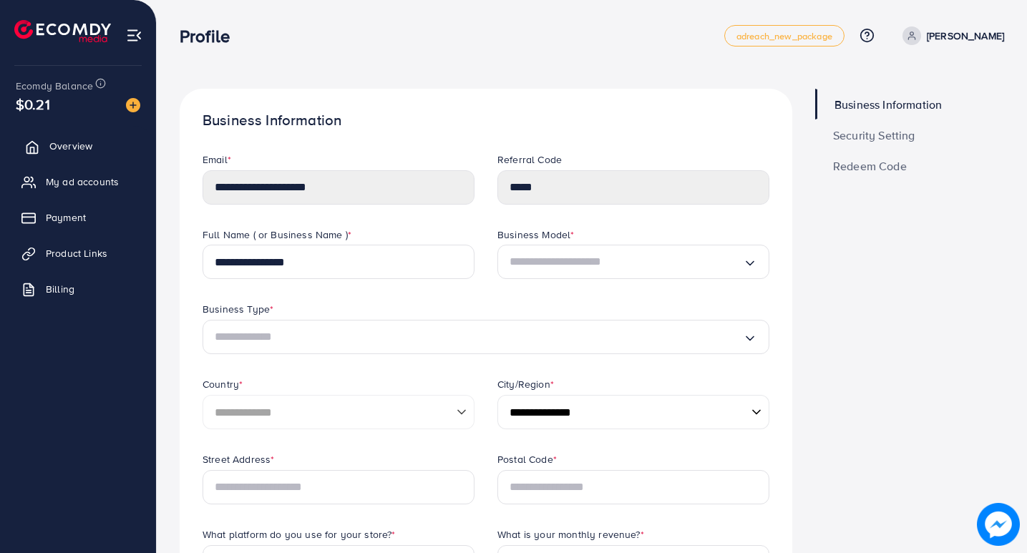
click at [64, 143] on span "Overview" at bounding box center [70, 146] width 43 height 14
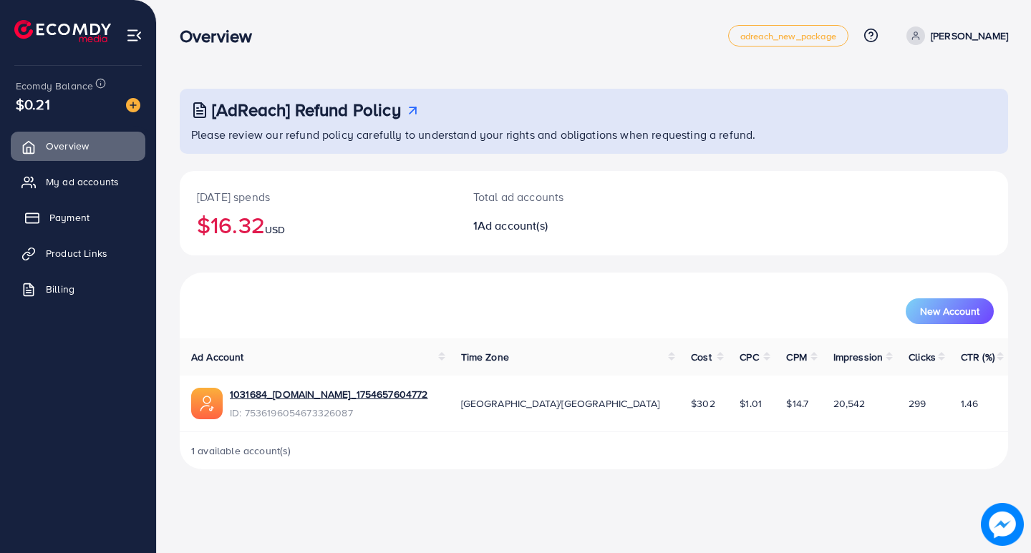
click at [77, 219] on span "Payment" at bounding box center [69, 217] width 40 height 14
